Goal: Transaction & Acquisition: Download file/media

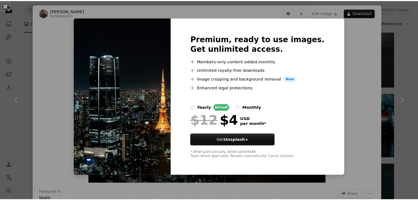
scroll to position [467, 0]
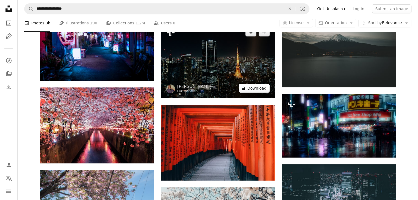
click at [254, 88] on button "A lock Download" at bounding box center [254, 88] width 31 height 9
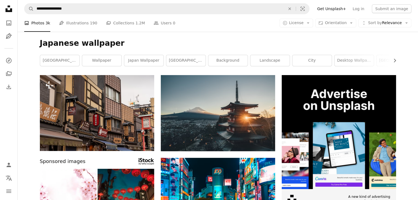
click at [131, 43] on h1 "Japanese wallpaper" at bounding box center [218, 43] width 356 height 10
click at [135, 46] on h1 "Japanese wallpaper" at bounding box center [218, 43] width 356 height 10
click at [134, 45] on h1 "Japanese wallpaper" at bounding box center [218, 43] width 356 height 10
